Goal: Task Accomplishment & Management: Manage account settings

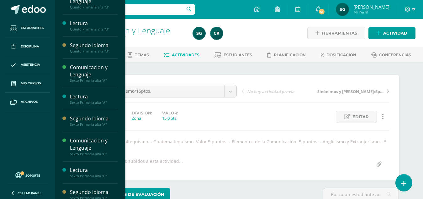
scroll to position [94, 0]
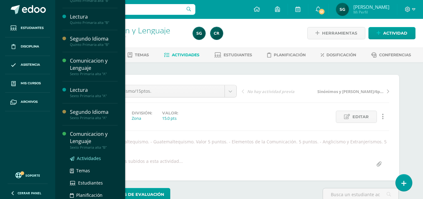
click at [91, 158] on span "Actividades" at bounding box center [89, 158] width 24 height 6
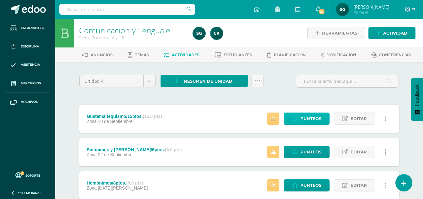
click at [315, 117] on span "Punteos" at bounding box center [311, 119] width 21 height 12
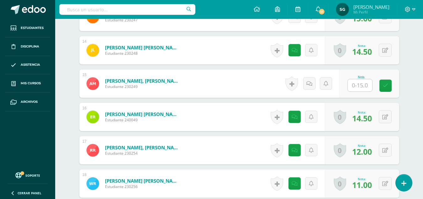
scroll to position [616, 0]
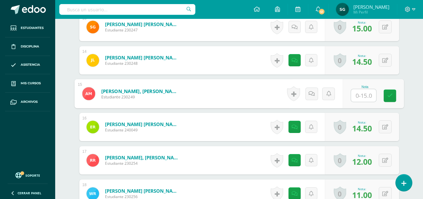
click at [359, 96] on input "text" at bounding box center [363, 95] width 25 height 13
type input "8.5"
click at [313, 95] on icon at bounding box center [311, 93] width 6 height 5
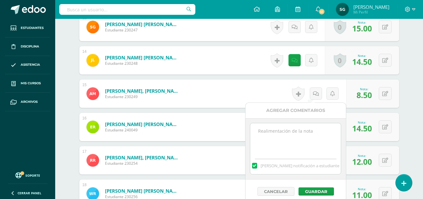
click at [302, 133] on textarea at bounding box center [295, 138] width 91 height 31
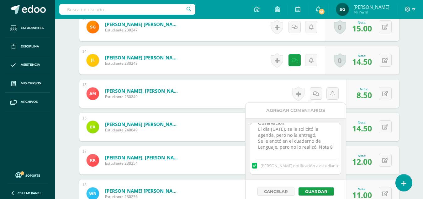
scroll to position [15, 0]
type textarea "Observación: El día martes 9 de septiembre, se le solicitó la agenda, pero no l…"
click at [315, 191] on button "Guardar" at bounding box center [316, 191] width 35 height 8
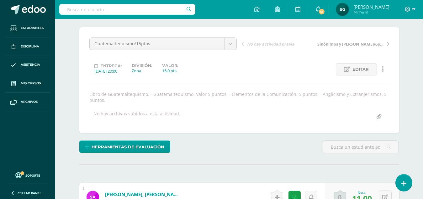
scroll to position [0, 0]
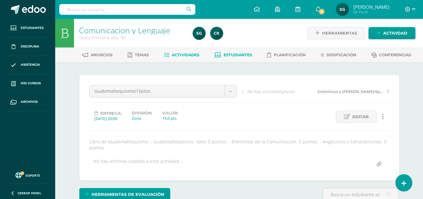
click at [233, 56] on span "Estudiantes" at bounding box center [238, 54] width 29 height 5
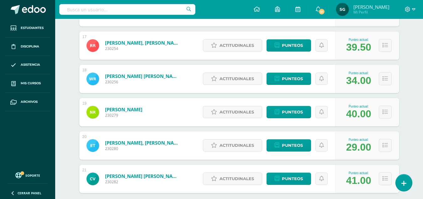
scroll to position [673, 0]
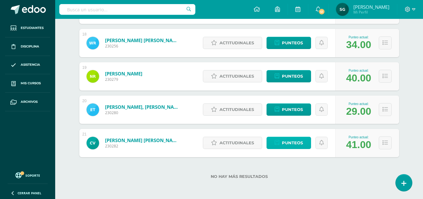
click at [296, 139] on span "Punteos" at bounding box center [292, 143] width 21 height 12
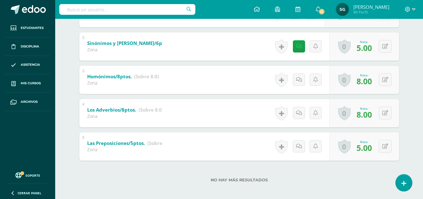
scroll to position [160, 0]
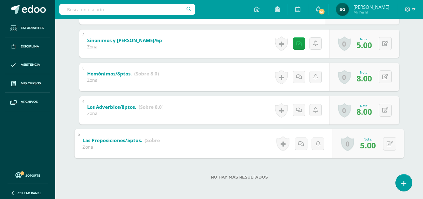
click at [123, 140] on b "Las Preposiciones/5ptos." at bounding box center [113, 139] width 60 height 7
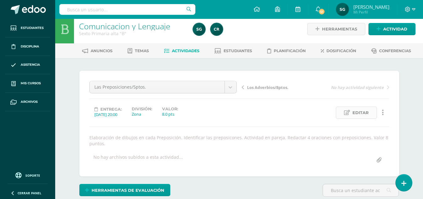
click at [360, 110] on span "Editar" at bounding box center [361, 113] width 16 height 12
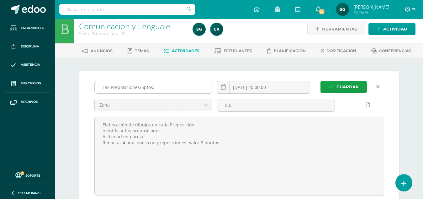
scroll to position [4, 0]
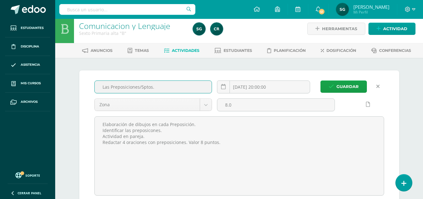
click at [143, 86] on input "Las Preposiciones/5ptos." at bounding box center [153, 87] width 117 height 12
type input "Las Preposiciones/8ptos."
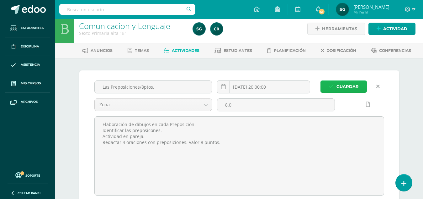
click at [346, 82] on span "Guardar" at bounding box center [348, 87] width 22 height 12
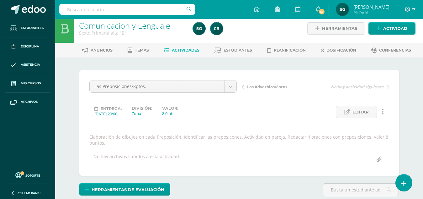
scroll to position [5, 0]
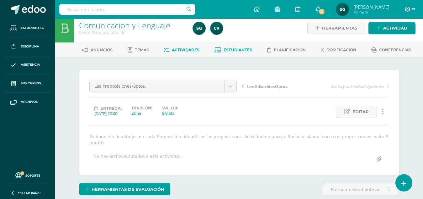
click at [235, 53] on link "Estudiantes" at bounding box center [234, 50] width 38 height 10
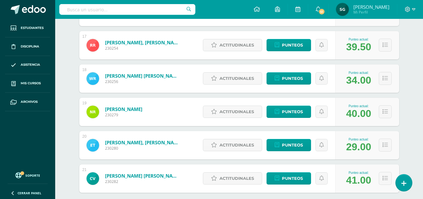
scroll to position [673, 0]
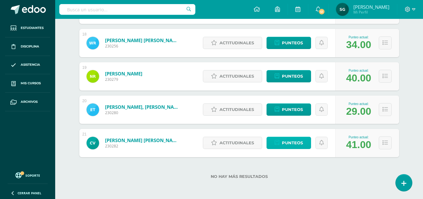
click at [282, 141] on link "Punteos" at bounding box center [289, 142] width 45 height 12
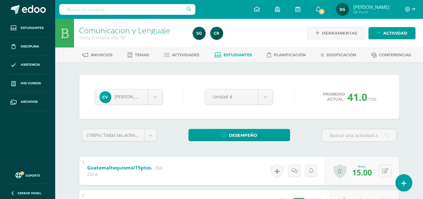
drag, startPoint x: 423, startPoint y: 70, endPoint x: 426, endPoint y: 99, distance: 29.1
click at [423, 99] on html "Estudiantes Disciplina Asistencia Mis cursos Archivos Soporte Centro de ayuda Ú…" at bounding box center [211, 180] width 423 height 360
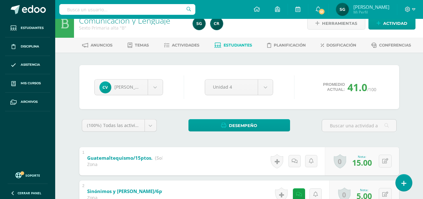
scroll to position [8, 0]
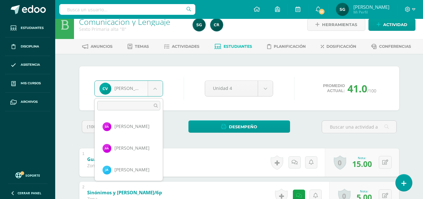
click at [152, 90] on body "Estudiantes Disciplina Asistencia Mis cursos Archivos Soporte Centro de ayuda Ú…" at bounding box center [211, 172] width 423 height 360
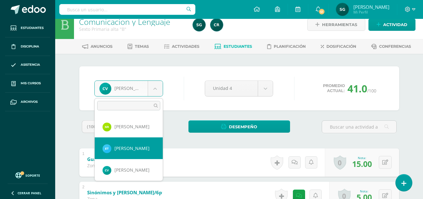
select select "869"
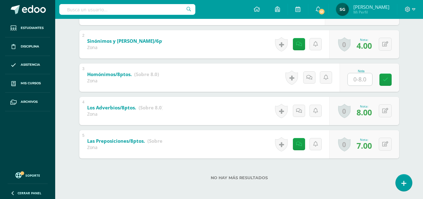
scroll to position [161, 0]
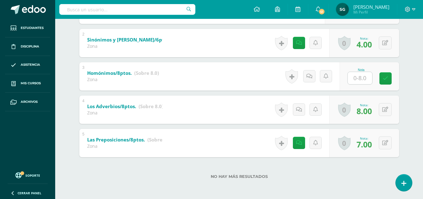
click at [357, 77] on input "text" at bounding box center [360, 78] width 24 height 12
type input "0"
click at [310, 75] on icon at bounding box center [311, 75] width 6 height 5
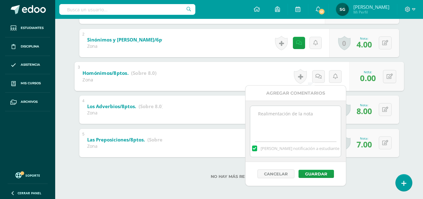
click at [298, 112] on textarea at bounding box center [295, 121] width 91 height 31
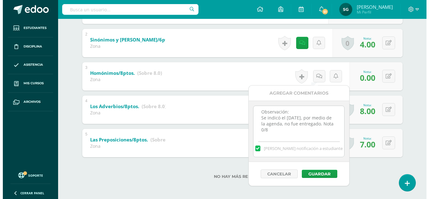
scroll to position [8, 0]
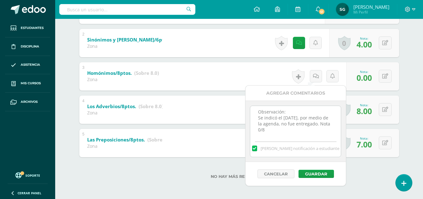
drag, startPoint x: 255, startPoint y: 116, endPoint x: 275, endPoint y: 135, distance: 26.4
click at [275, 135] on textarea "Observación: Se indicó el martes 9 de septiembre, por medio de la agenda, no fu…" at bounding box center [295, 121] width 91 height 31
type textarea "Observación: Se indicó el martes 9 de septiembre, por medio de la agenda, no fu…"
click at [312, 176] on button "Guardar" at bounding box center [316, 173] width 35 height 8
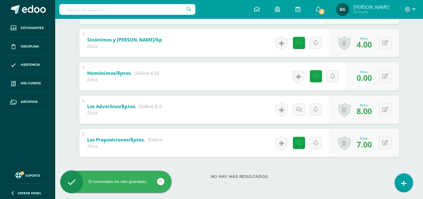
click at [404, 181] on icon at bounding box center [404, 182] width 6 height 7
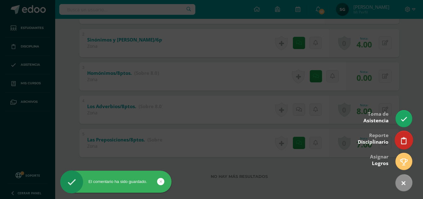
click at [405, 135] on link at bounding box center [404, 140] width 18 height 18
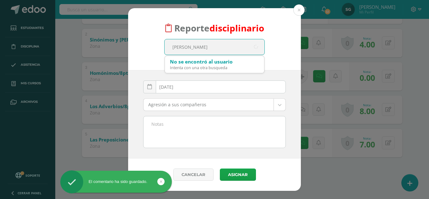
type input "edwin"
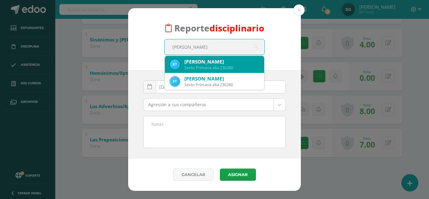
click at [211, 64] on div "Edwin Manuel Tzoy Ixcotoyac" at bounding box center [221, 61] width 75 height 7
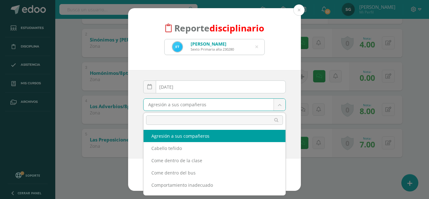
click at [280, 106] on body "Reporte disciplinario Edwin Manuel Tzoy Ixcotoyac Sexto Primaria alta 230280 ed…" at bounding box center [214, 19] width 429 height 360
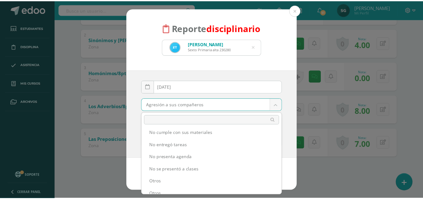
scroll to position [190, 0]
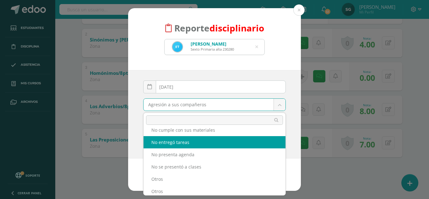
select select "5"
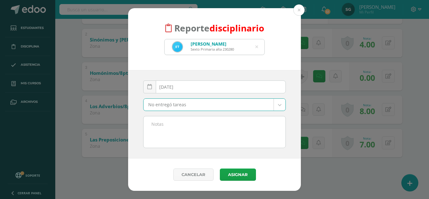
click at [170, 127] on textarea at bounding box center [214, 131] width 142 height 31
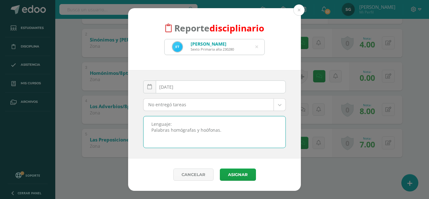
paste textarea "Se indicó el martes 9 de septiembre, por medio de la agenda, no fue entregado. …"
type textarea "Lenguaje: Palabras homógrafas y hoófonas. Se indicó el martes 9 de septiembre, …"
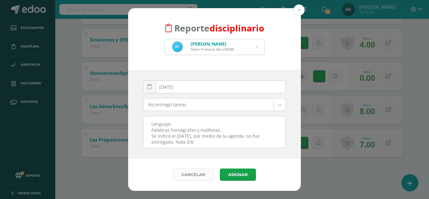
click at [190, 174] on link "Cancelar" at bounding box center [193, 174] width 40 height 12
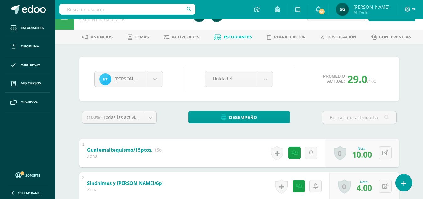
scroll to position [13, 0]
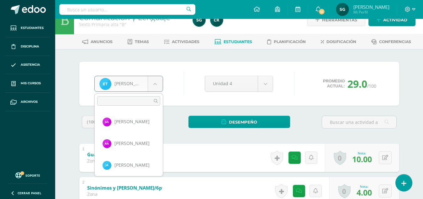
click at [155, 80] on body "El comentario ha sido guardado. Estudiantes Disciplina Asistencia Mis cursos Ar…" at bounding box center [211, 167] width 423 height 360
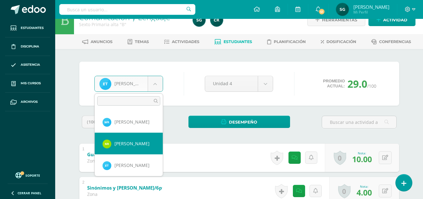
select select "490"
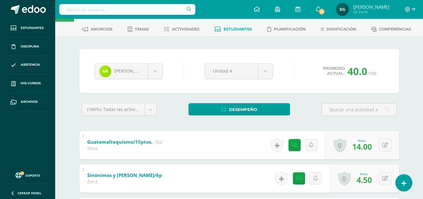
scroll to position [20, 0]
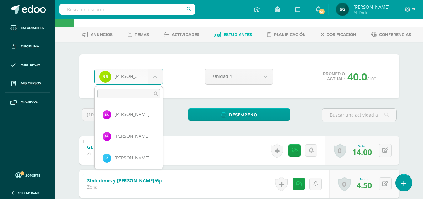
click at [156, 75] on body "Estudiantes Disciplina Asistencia Mis cursos Archivos Soporte Centro de ayuda Ú…" at bounding box center [211, 160] width 423 height 360
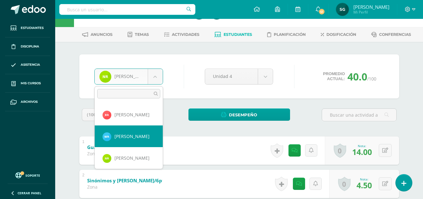
select select "482"
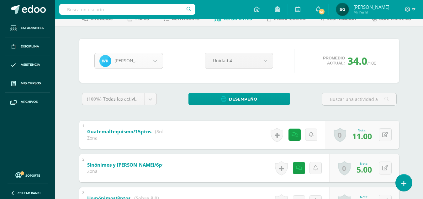
scroll to position [324, 0]
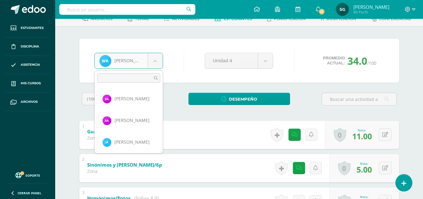
click at [156, 62] on body "Estudiantes Disciplina Asistencia Mis cursos Archivos Soporte Centro de ayuda Ú…" at bounding box center [211, 144] width 423 height 360
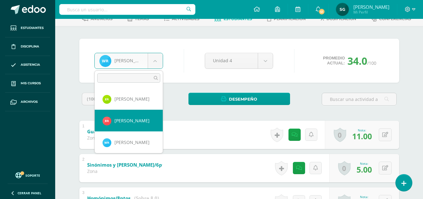
select select "175"
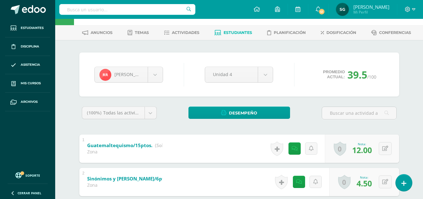
scroll to position [16, 0]
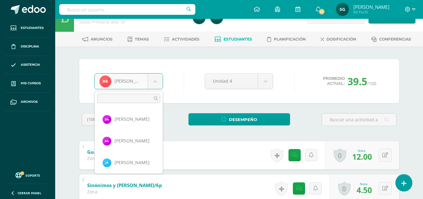
click at [155, 84] on body "Estudiantes Disciplina Asistencia Mis cursos Archivos Soporte Centro de ayuda Ú…" at bounding box center [211, 164] width 423 height 360
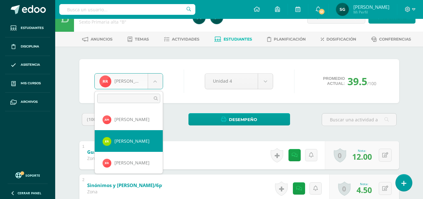
select select "1149"
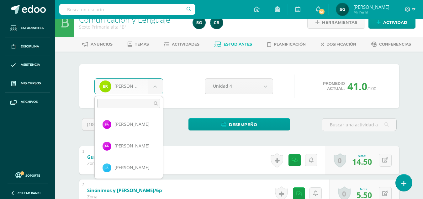
scroll to position [281, 0]
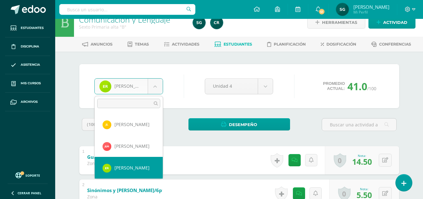
click at [154, 85] on body "Estudiantes Disciplina Asistencia Mis cursos Archivos Soporte Centro de ayuda Ú…" at bounding box center [211, 169] width 423 height 360
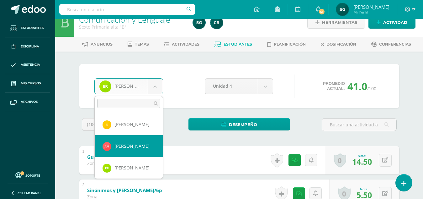
select select "187"
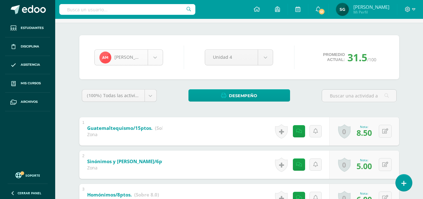
scroll to position [259, 0]
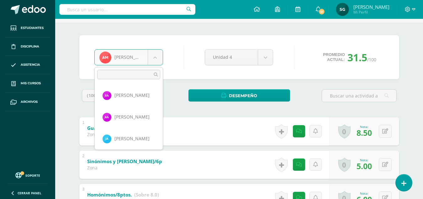
click at [152, 59] on body "Estudiantes Disciplina Asistencia Mis cursos Archivos Soporte Centro de ayuda Ú…" at bounding box center [211, 140] width 423 height 360
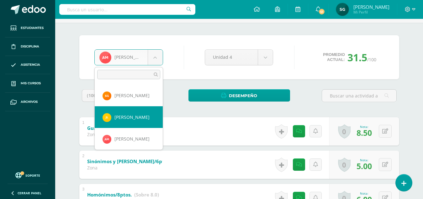
select select "485"
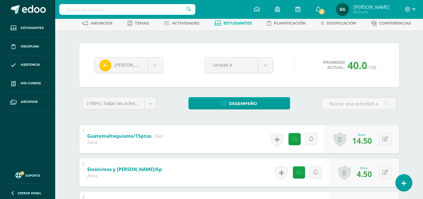
scroll to position [27, 0]
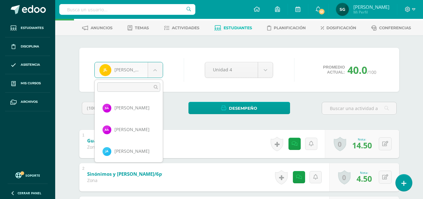
click at [157, 68] on body "Estudiantes Disciplina Asistencia Mis cursos Archivos Soporte Centro de ayuda Ú…" at bounding box center [211, 153] width 423 height 360
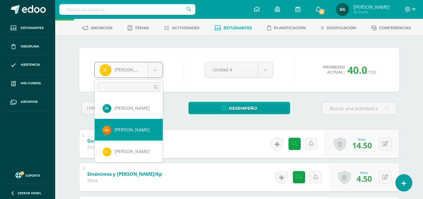
select select "188"
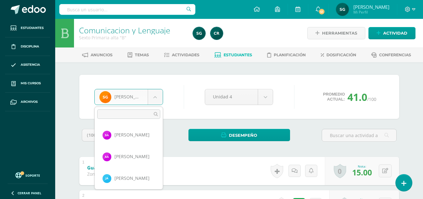
click at [147, 95] on body "Estudiantes Disciplina Asistencia Mis cursos Archivos Soporte Centro de ayuda Ú…" at bounding box center [211, 180] width 423 height 360
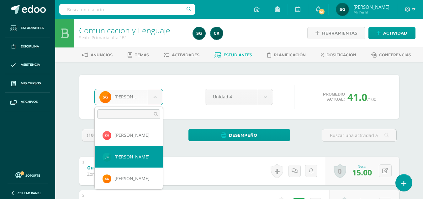
select select "762"
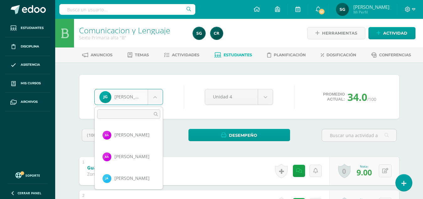
click at [153, 97] on body "Estudiantes Disciplina Asistencia Mis cursos Archivos Soporte Centro de ayuda Ú…" at bounding box center [211, 180] width 423 height 360
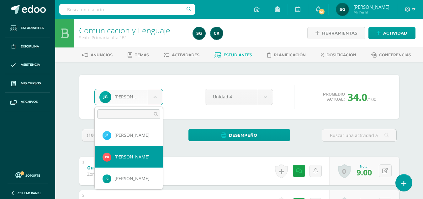
select select "1139"
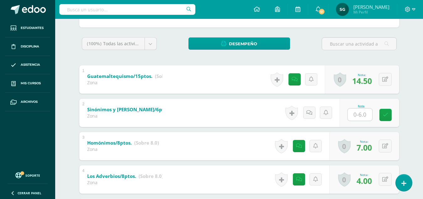
scroll to position [93, 0]
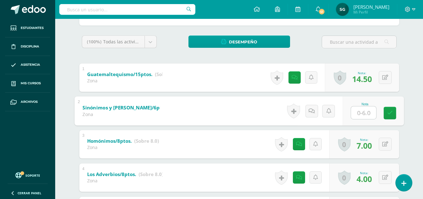
click at [361, 114] on input "text" at bounding box center [363, 112] width 25 height 13
type input "4.5"
click at [310, 108] on icon at bounding box center [311, 110] width 6 height 5
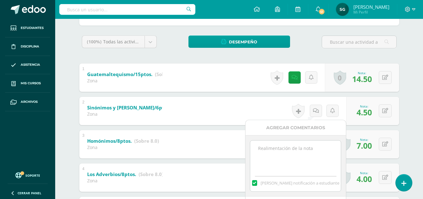
click at [302, 143] on textarea at bounding box center [295, 155] width 91 height 31
type textarea "Observación: Faltaron sinónimos y antónimos indicados en la pizarra."
click at [296, 123] on div "Agregar Comentarios" at bounding box center [296, 127] width 100 height 15
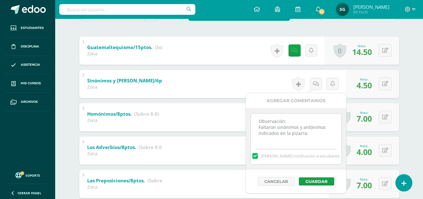
scroll to position [131, 0]
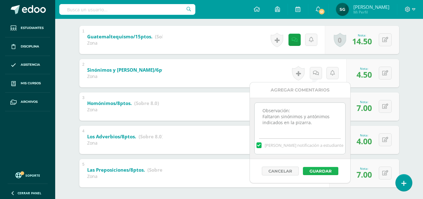
click at [313, 172] on button "Guardar" at bounding box center [320, 171] width 35 height 8
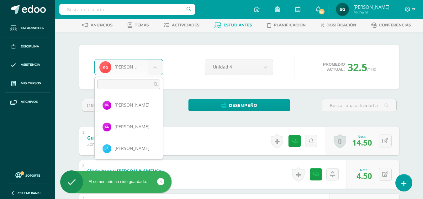
scroll to position [173, 0]
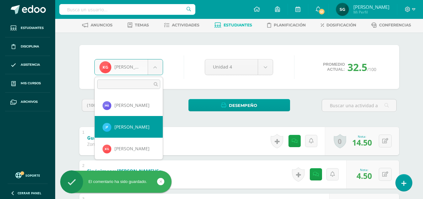
drag, startPoint x: 156, startPoint y: 65, endPoint x: 144, endPoint y: 125, distance: 61.1
select select "171"
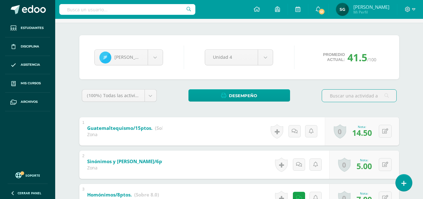
scroll to position [35, 0]
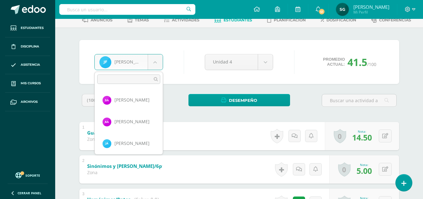
click at [155, 61] on body "Estudiantes Disciplina Asistencia Mis cursos Archivos Soporte Centro de ayuda Ú…" at bounding box center [211, 145] width 423 height 360
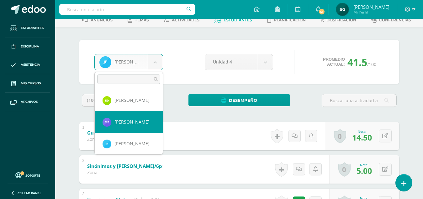
select select "912"
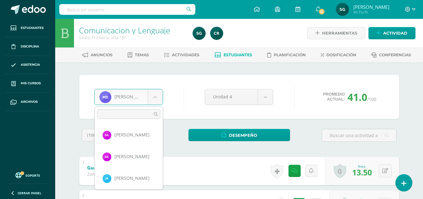
scroll to position [130, 0]
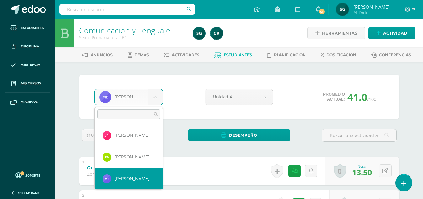
click at [156, 96] on body "Estudiantes Disciplina Asistencia Mis cursos Archivos Soporte Centro de ayuda Ú…" at bounding box center [211, 180] width 423 height 360
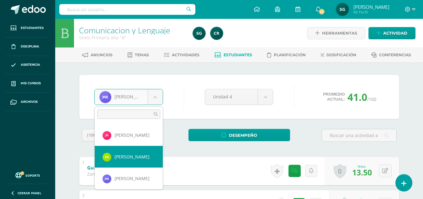
select select "481"
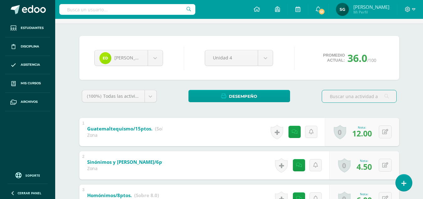
scroll to position [21, 0]
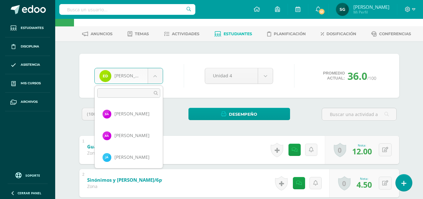
click at [153, 74] on body "Estudiantes Disciplina Asistencia Mis cursos Archivos Soporte Centro de ayuda Ú…" at bounding box center [211, 159] width 423 height 360
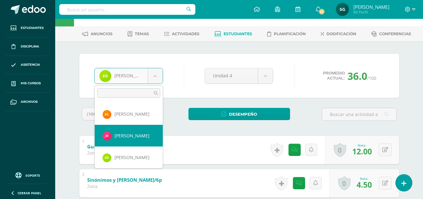
select select "177"
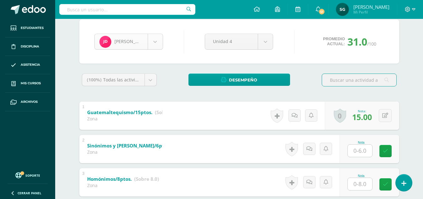
scroll to position [86, 0]
click at [156, 43] on body "Estudiantes Disciplina Asistencia Mis cursos Archivos Soporte Centro de ayuda Ú…" at bounding box center [211, 125] width 423 height 360
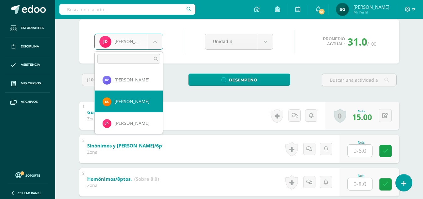
select select "860"
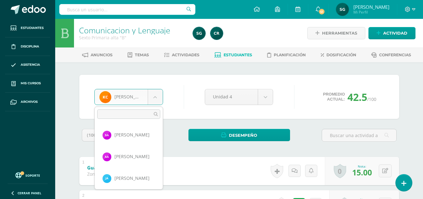
click at [156, 94] on body "Estudiantes Disciplina Asistencia Mis cursos Archivos Soporte Centro de ayuda Ú…" at bounding box center [211, 180] width 423 height 360
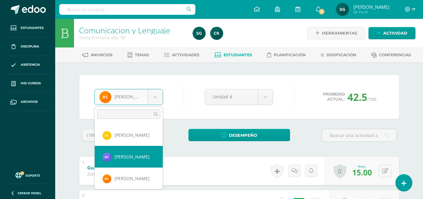
select select "794"
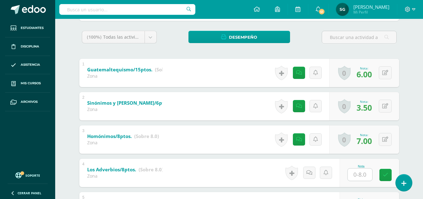
scroll to position [34, 0]
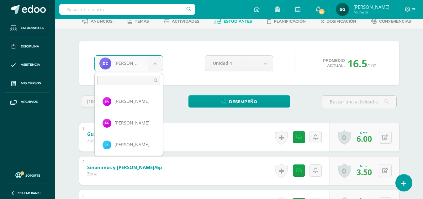
click at [157, 64] on body "Estudiantes Disciplina Asistencia Mis cursos Archivos Soporte Centro de ayuda Ú…" at bounding box center [211, 146] width 423 height 360
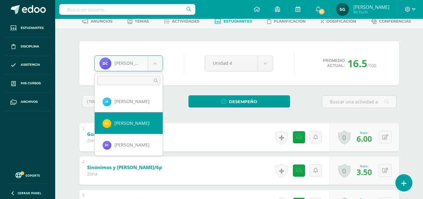
select select "191"
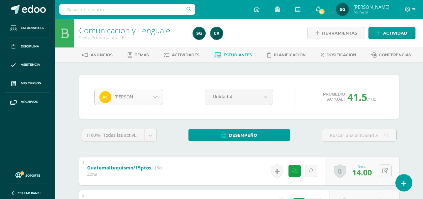
scroll to position [21, 0]
click at [154, 99] on body "Estudiantes Disciplina Asistencia Mis cursos Archivos Soporte Centro de ayuda Ú…" at bounding box center [211, 180] width 423 height 360
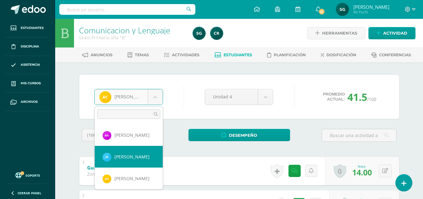
select select "668"
click at [153, 97] on body "Estudiantes Disciplina Asistencia Mis cursos Archivos Soporte Centro de ayuda Ú…" at bounding box center [211, 180] width 423 height 360
